Goal: Book appointment/travel/reservation

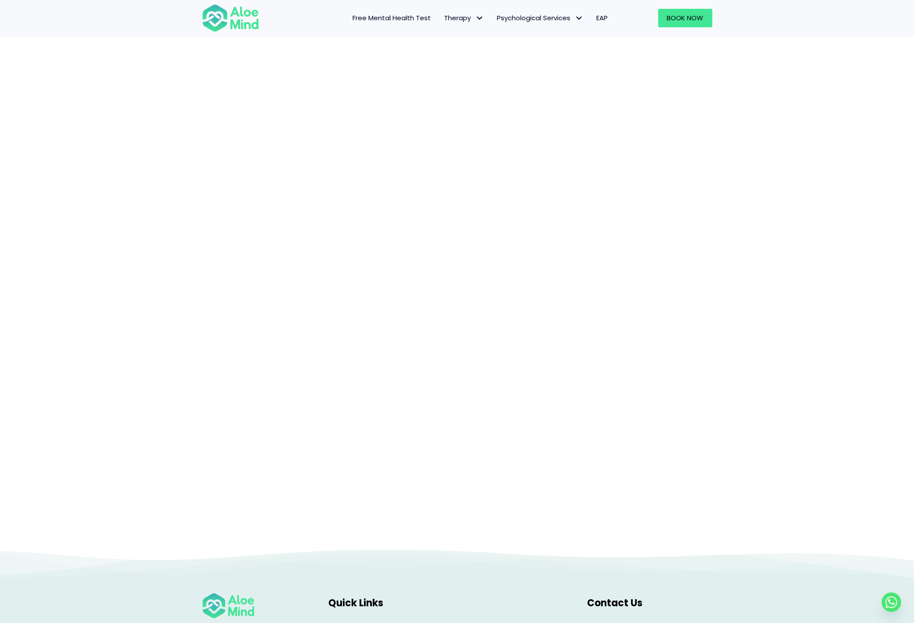
scroll to position [144, 0]
